Goal: Task Accomplishment & Management: Complete application form

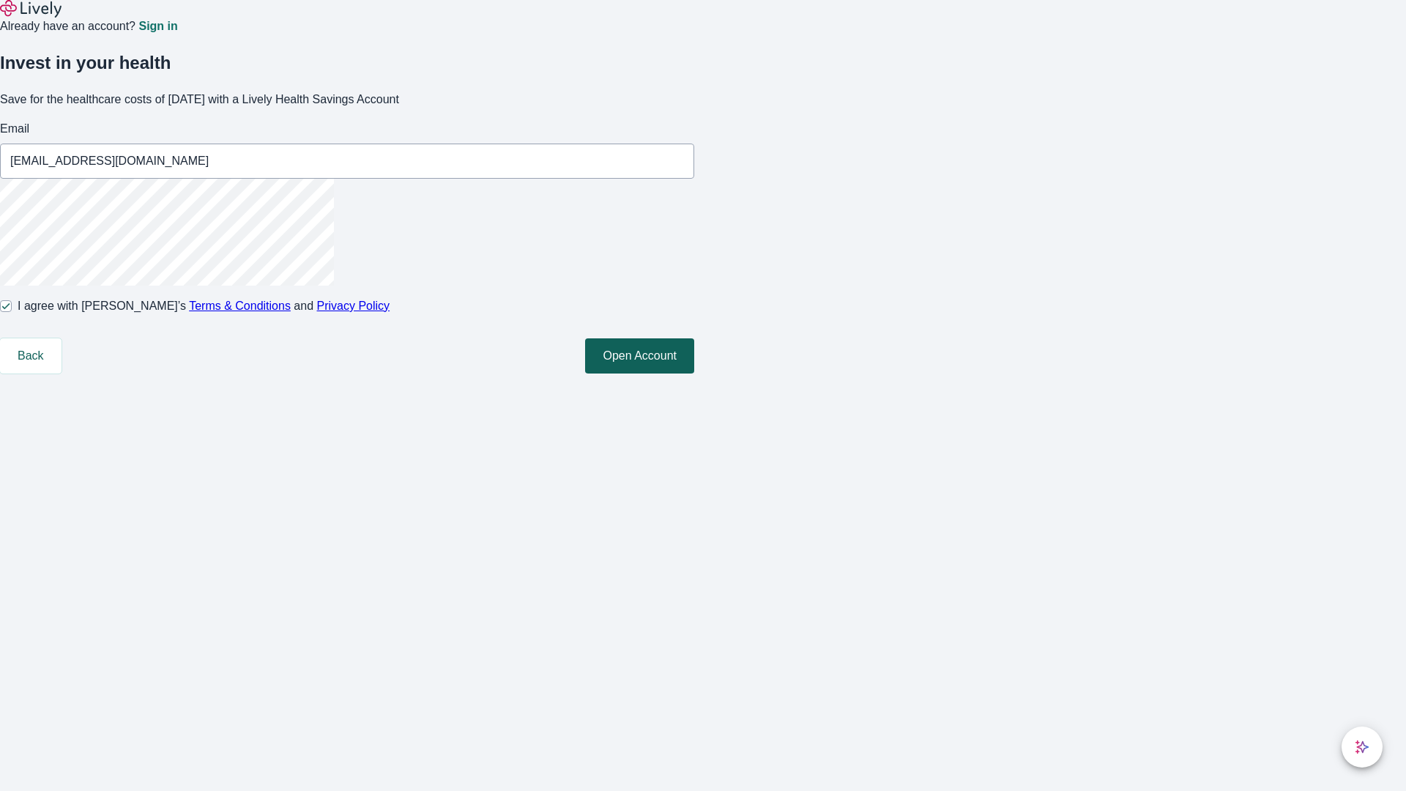
click at [694, 373] on button "Open Account" at bounding box center [639, 355] width 109 height 35
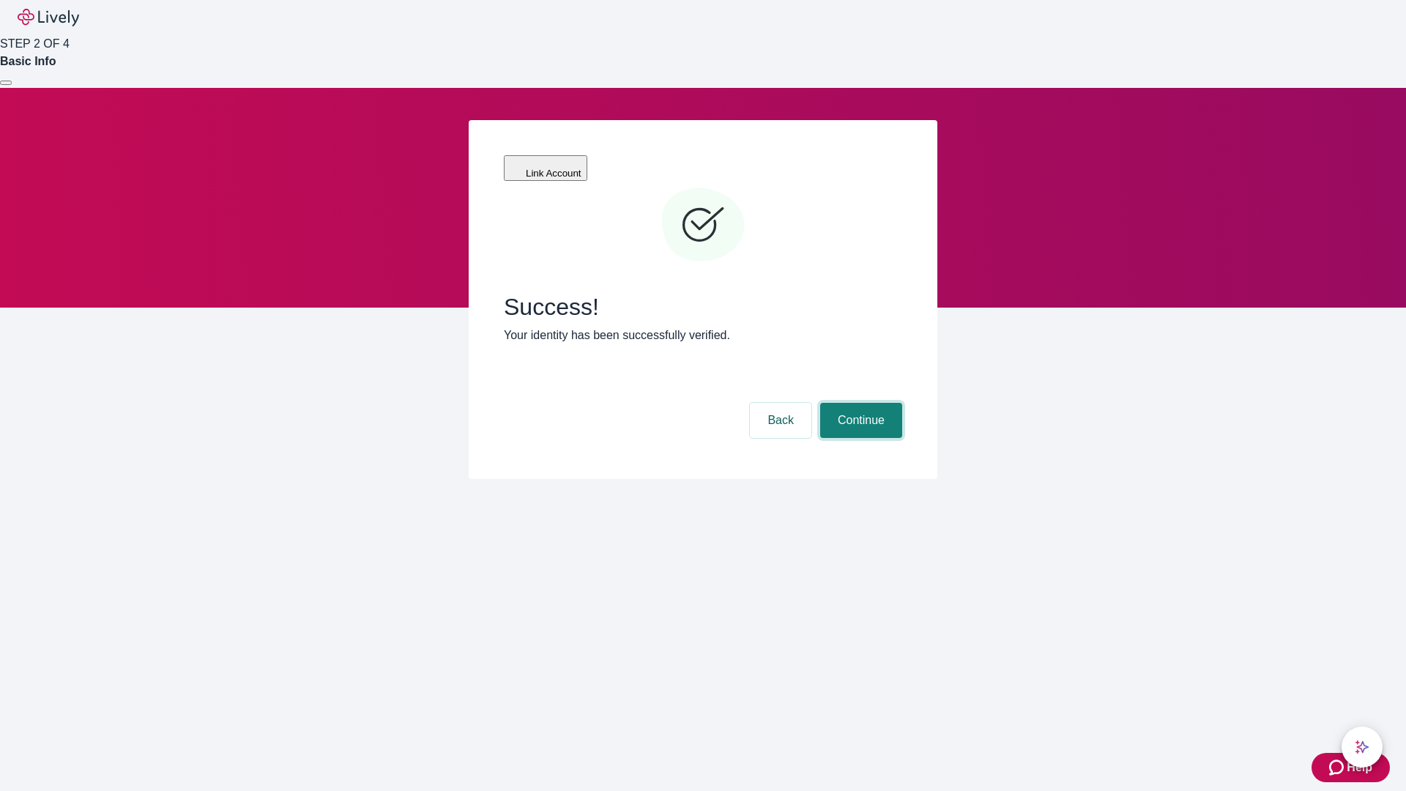
click at [859, 403] on button "Continue" at bounding box center [861, 420] width 82 height 35
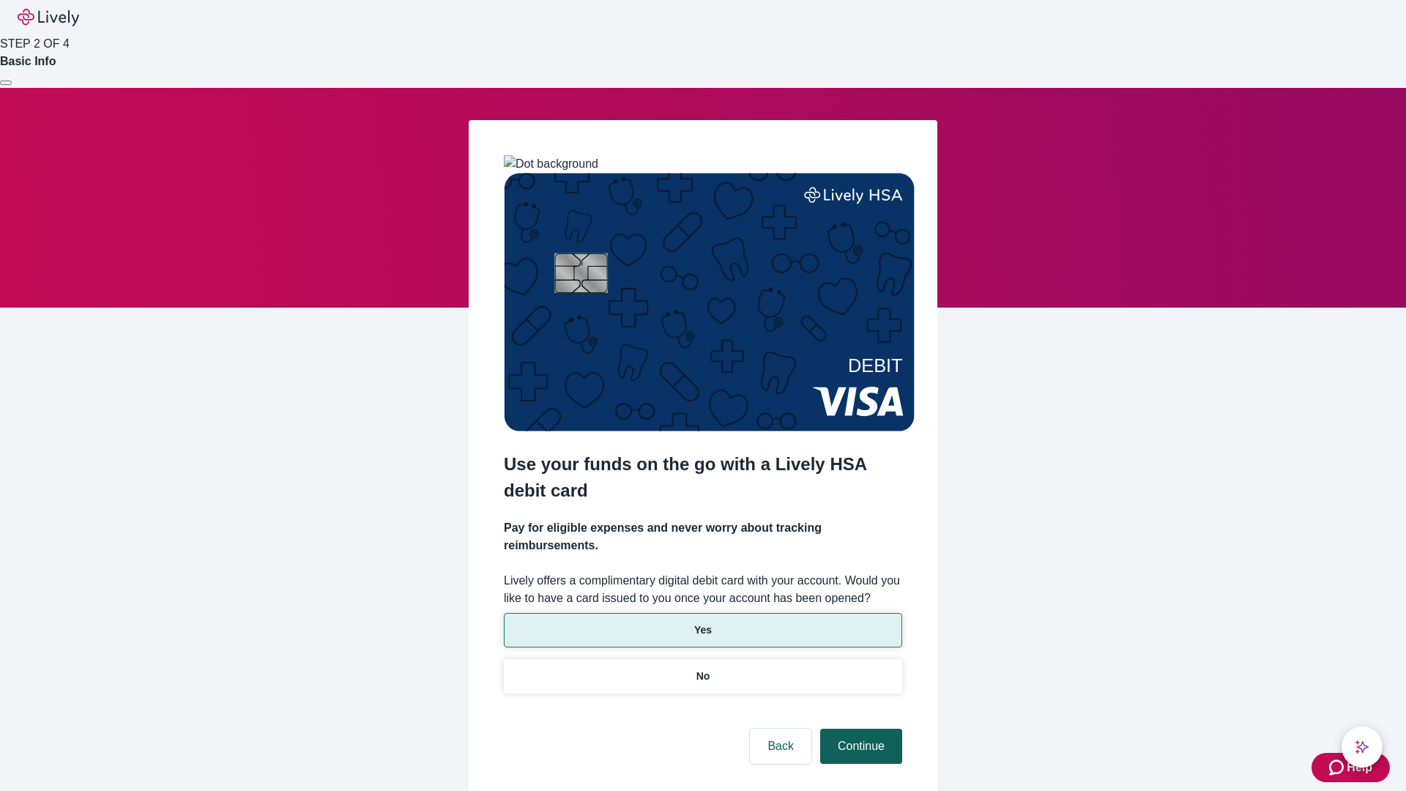
click at [702, 622] on p "Yes" at bounding box center [703, 629] width 18 height 15
click at [859, 728] on button "Continue" at bounding box center [861, 745] width 82 height 35
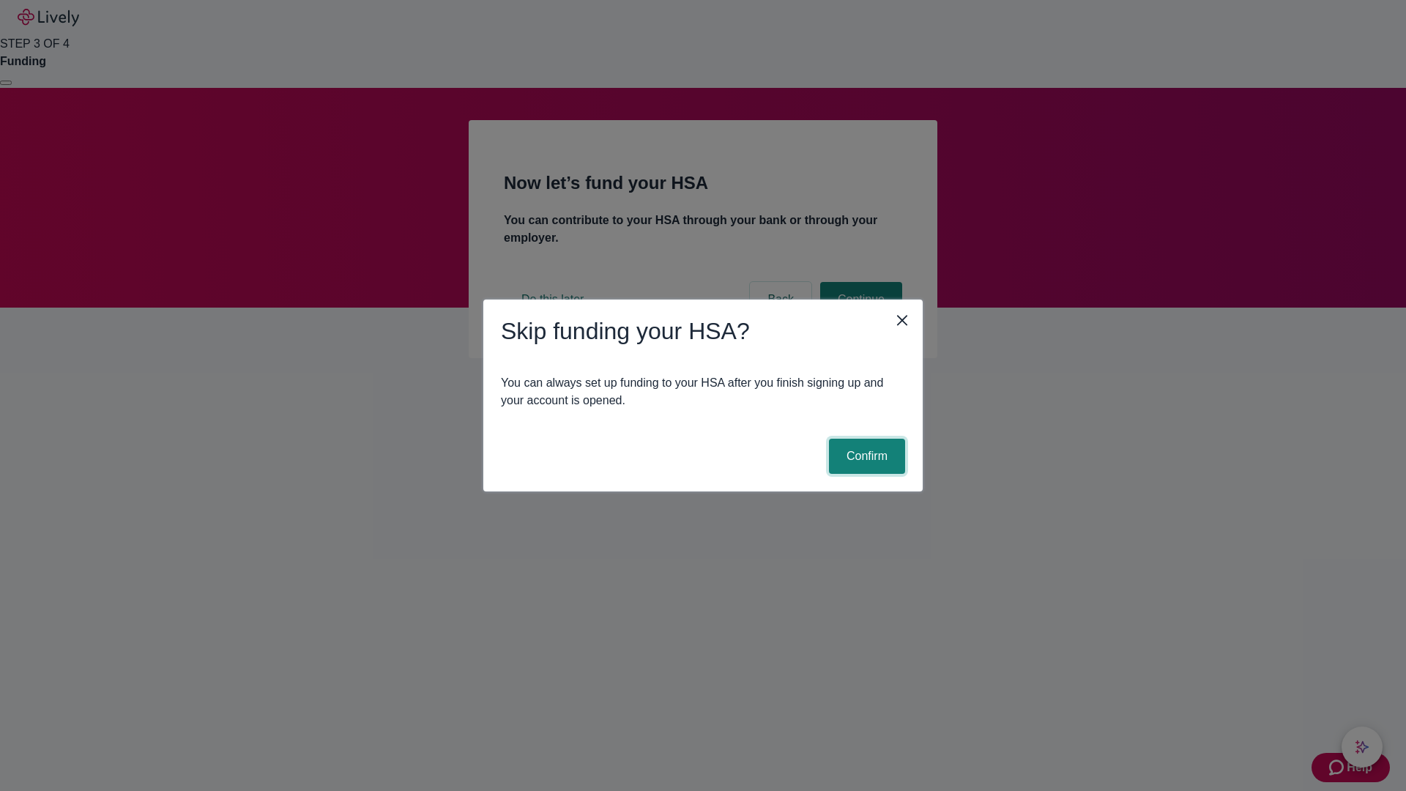
click at [865, 456] on button "Confirm" at bounding box center [867, 456] width 76 height 35
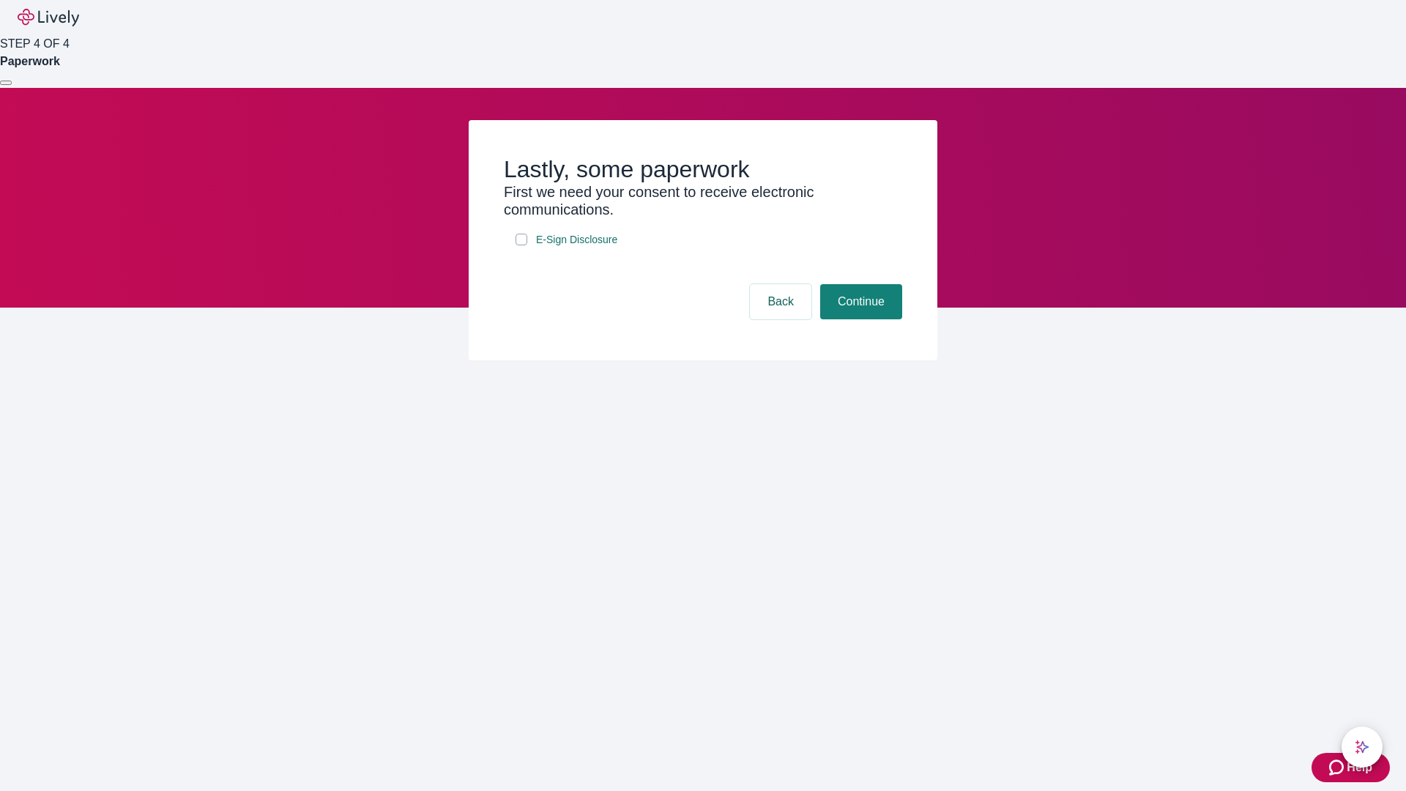
click at [521, 245] on input "E-Sign Disclosure" at bounding box center [521, 240] width 12 height 12
checkbox input "true"
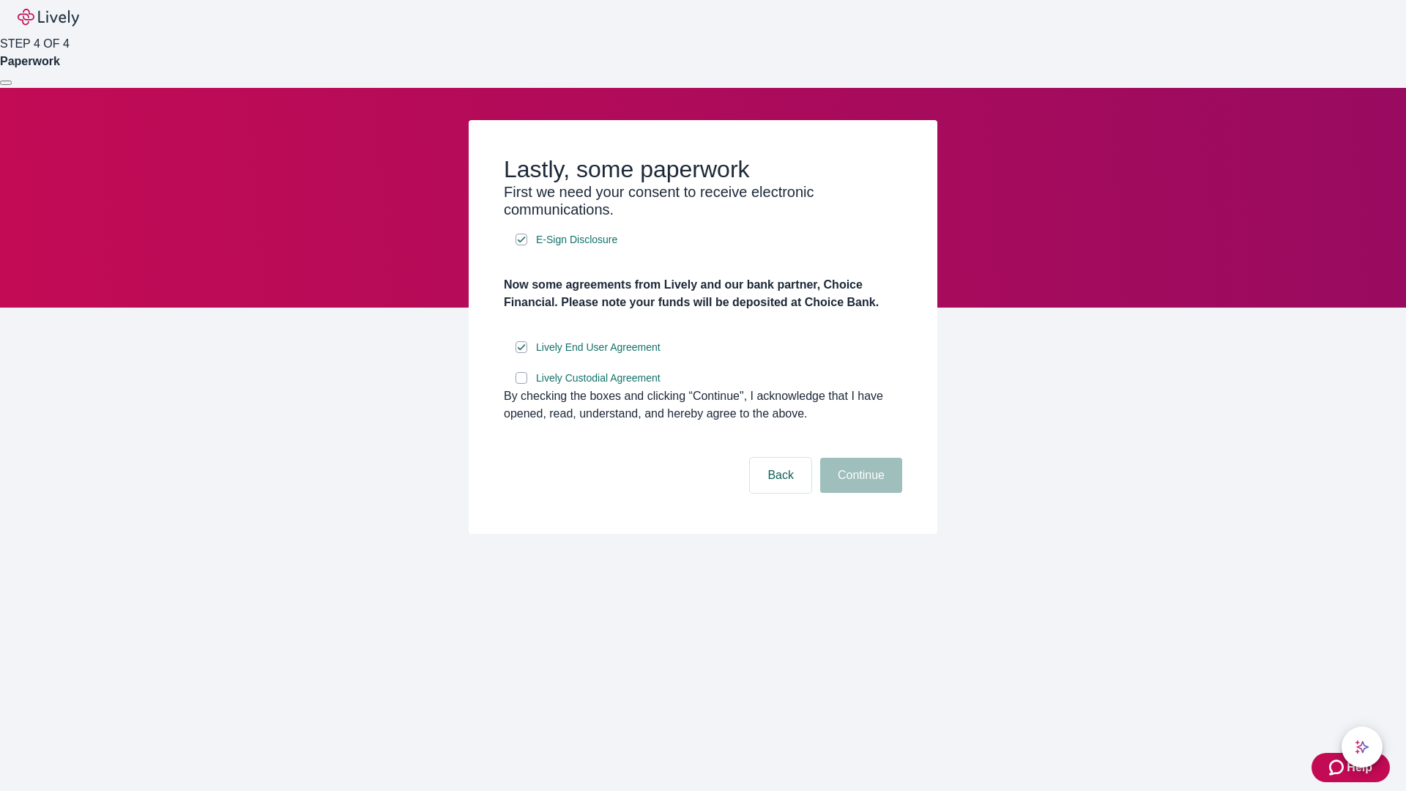
click at [521, 384] on input "Lively Custodial Agreement" at bounding box center [521, 378] width 12 height 12
checkbox input "true"
click at [859, 493] on button "Continue" at bounding box center [861, 475] width 82 height 35
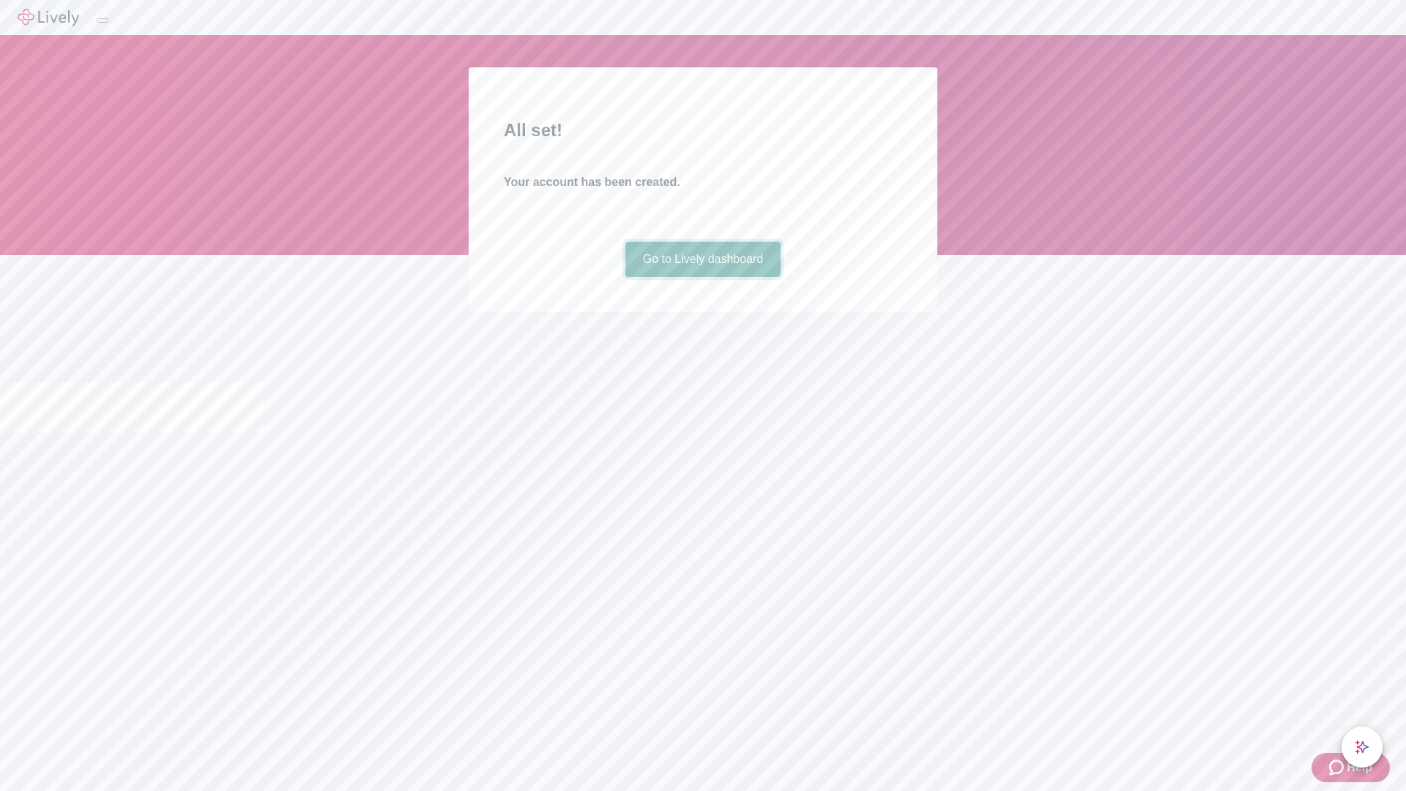
click at [702, 277] on link "Go to Lively dashboard" at bounding box center [703, 259] width 156 height 35
